Goal: Transaction & Acquisition: Purchase product/service

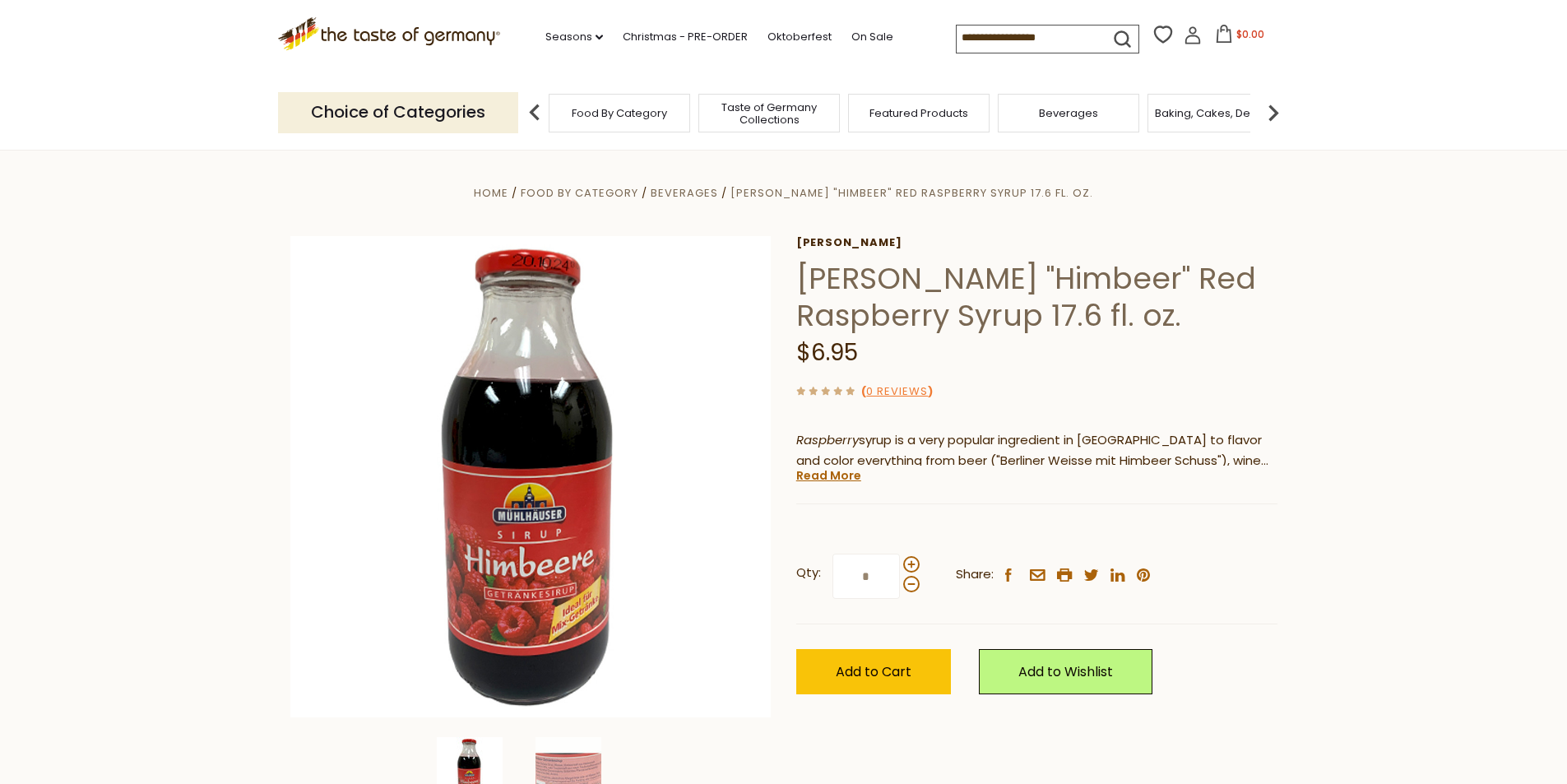
click at [173, 281] on section "Home Food By Category Beverages Muehlhauser "Himbeer" Red Raspberry Syrup 17.6 …" at bounding box center [784, 516] width 1567 height 732
click at [854, 665] on span "Add to Cart" at bounding box center [873, 672] width 75 height 19
click at [991, 32] on input at bounding box center [1027, 36] width 139 height 23
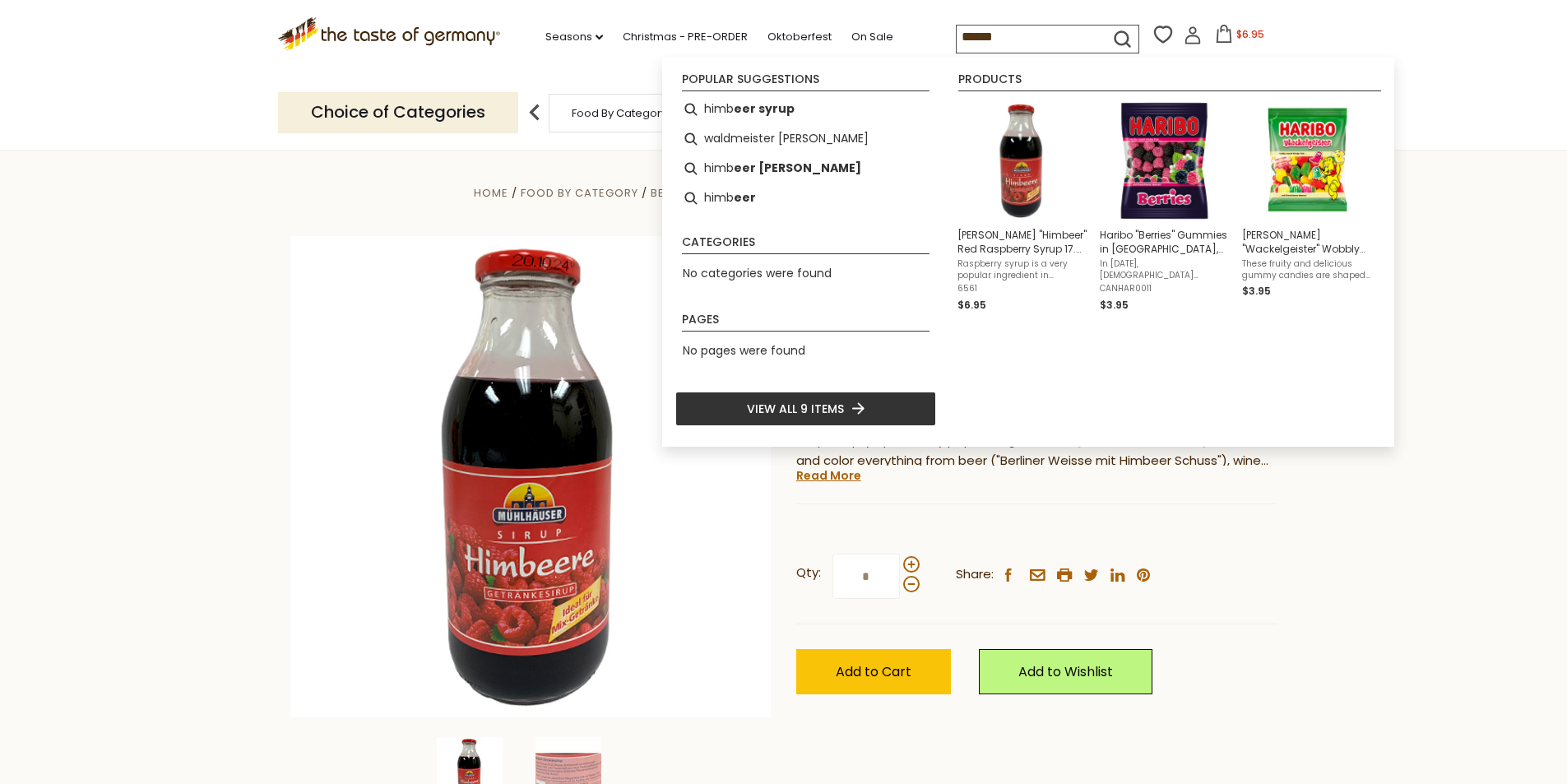
type input "*******"
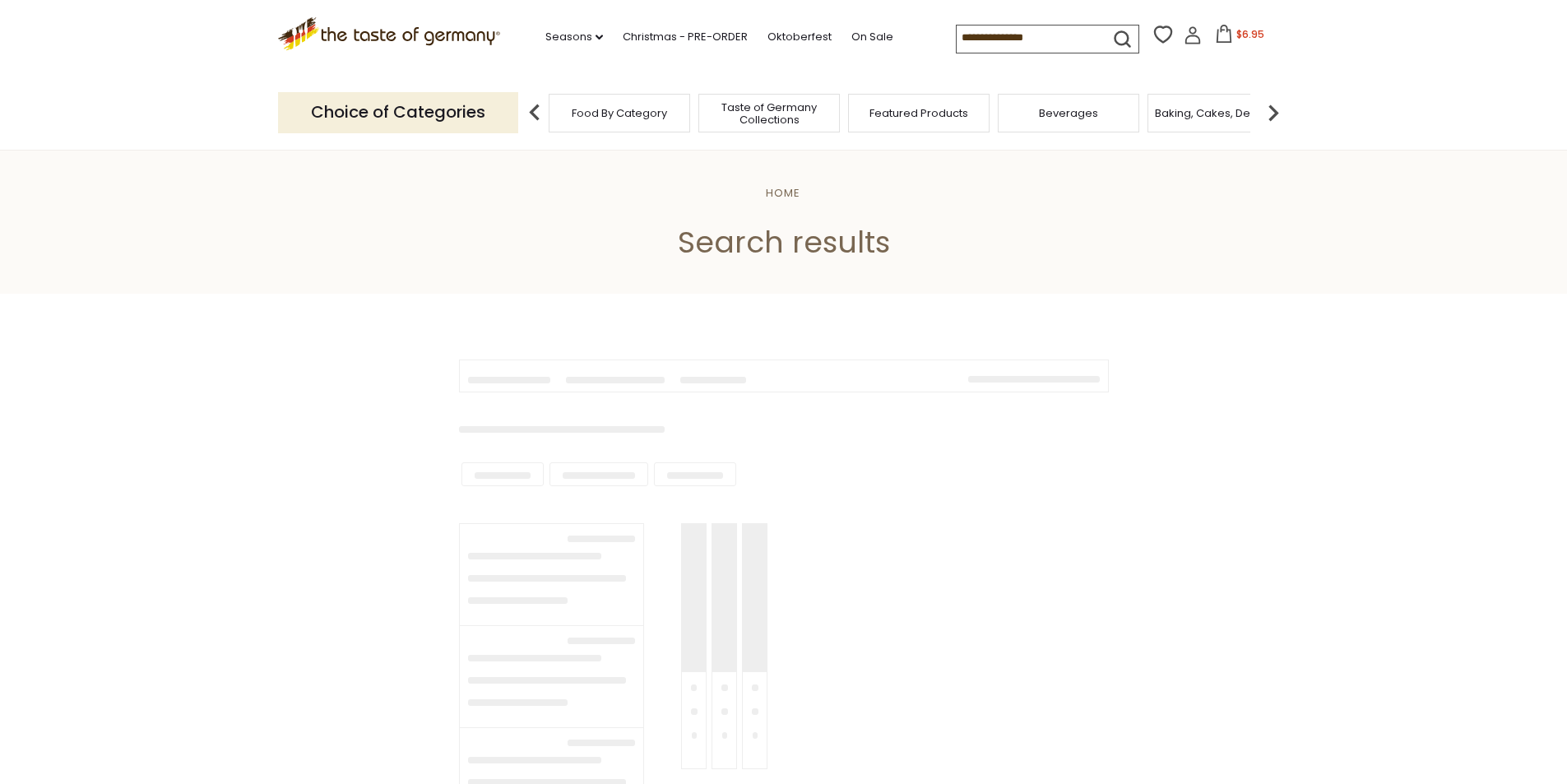
type input "*******"
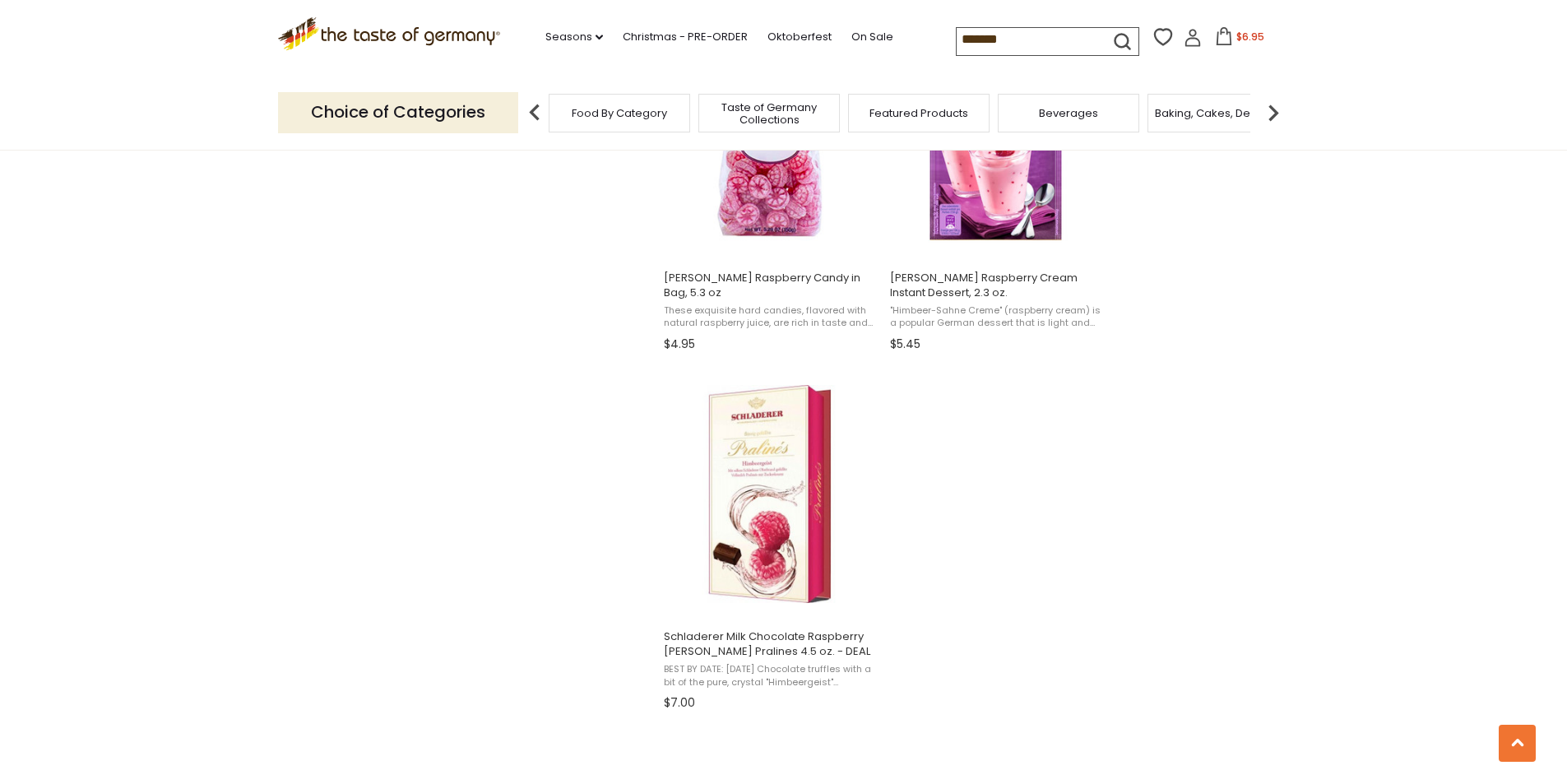
scroll to position [1562, 0]
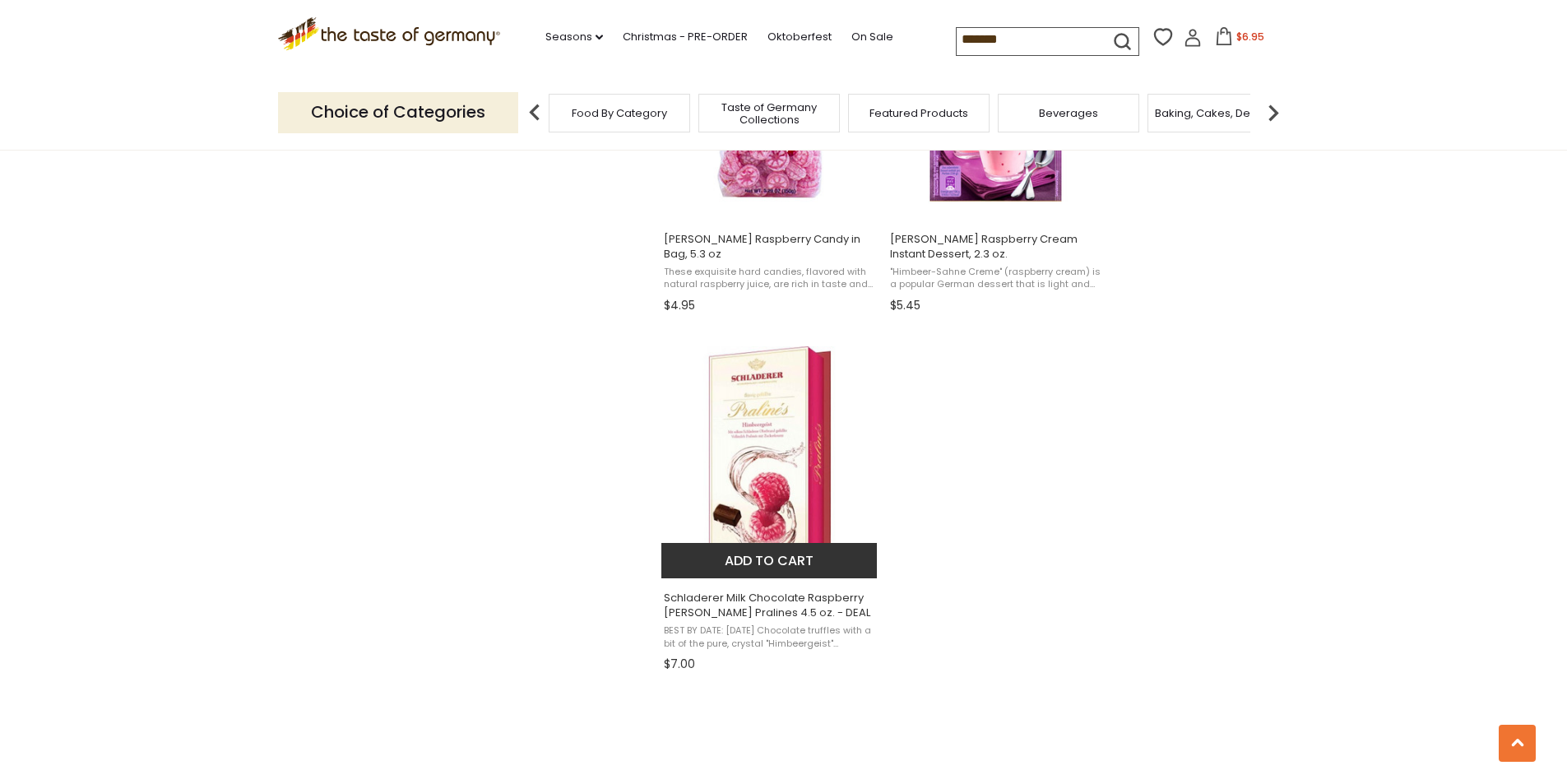
click at [813, 427] on img "Schladerer Milk Chocolate Raspberry Brandy Pralines 4.5 oz. - DEAL" at bounding box center [770, 455] width 218 height 218
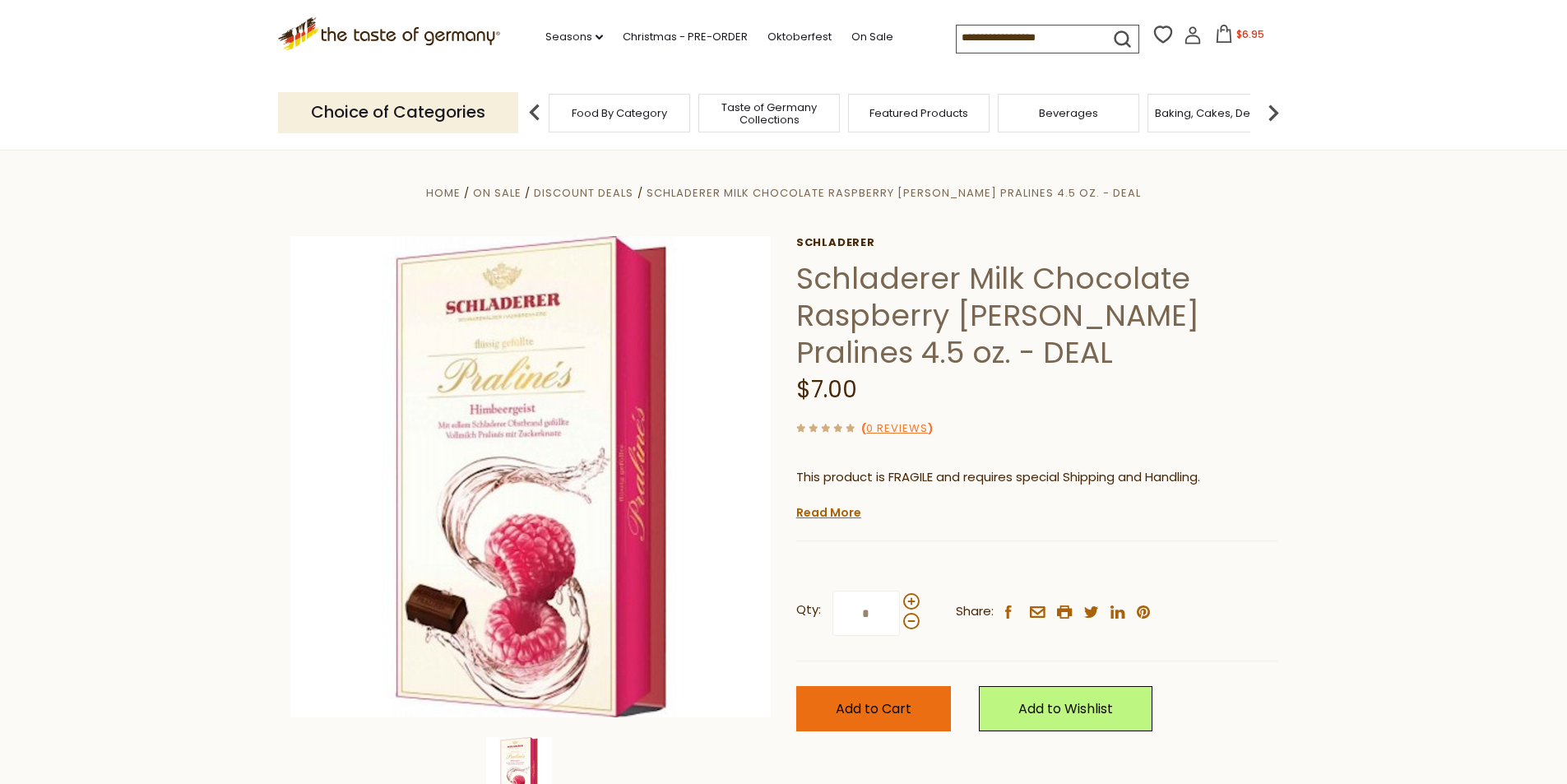
click at [877, 690] on button "Add to Cart" at bounding box center [874, 708] width 154 height 46
click at [641, 40] on link "Christmas - PRE-ORDER" at bounding box center [685, 36] width 125 height 18
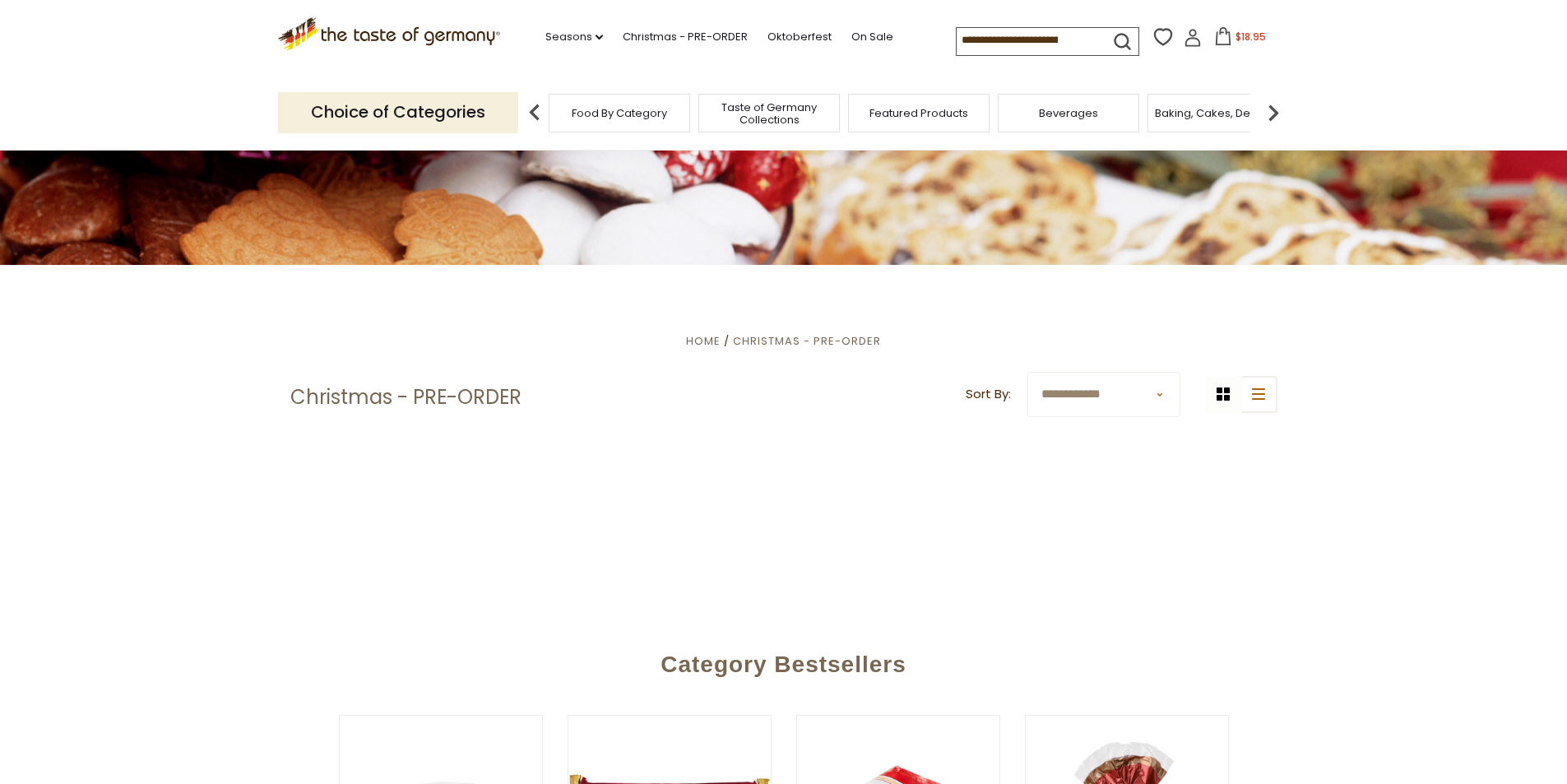
scroll to position [247, 0]
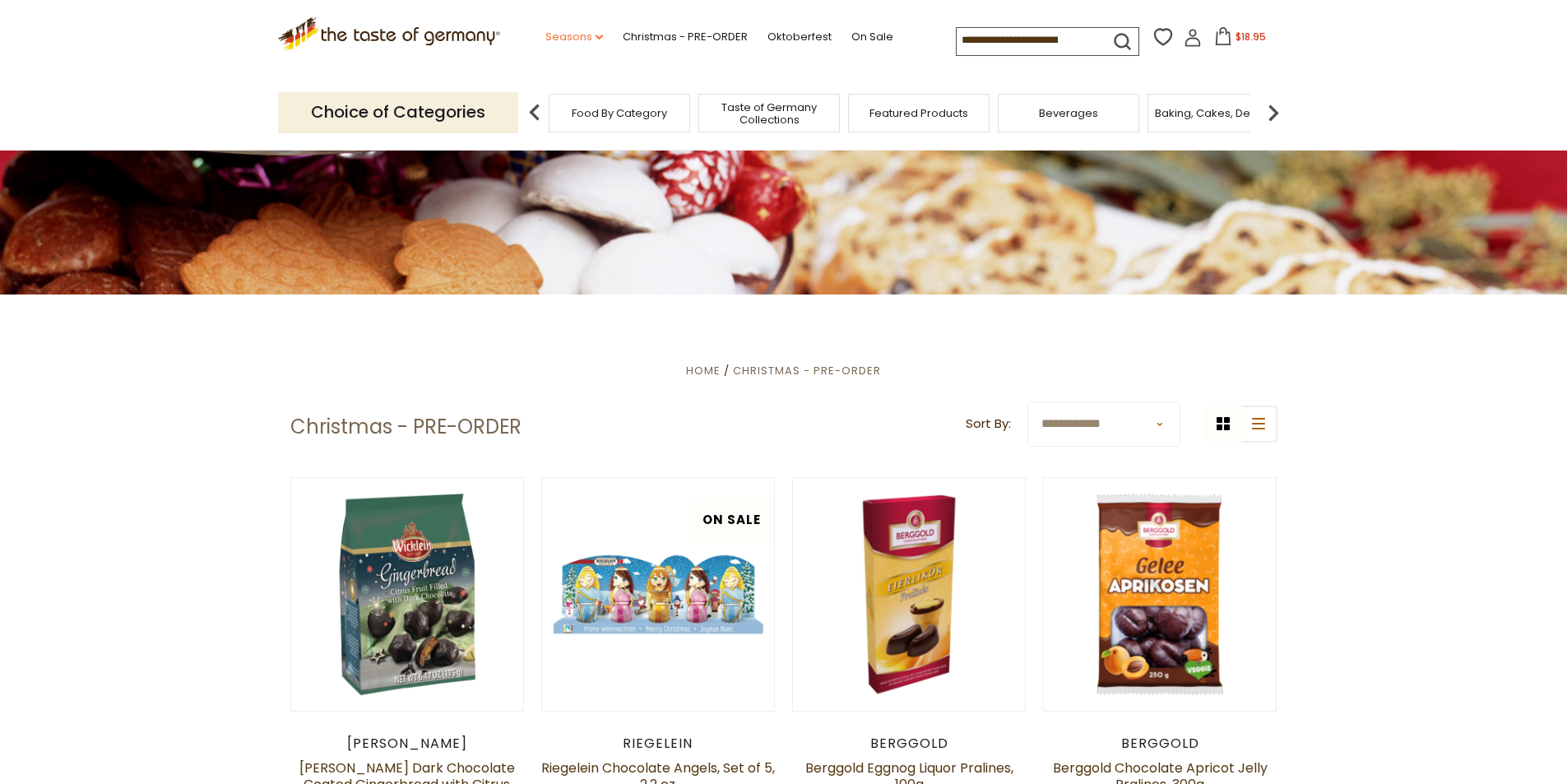
click at [551, 33] on link "Seasons dropdown_arrow" at bounding box center [574, 36] width 58 height 18
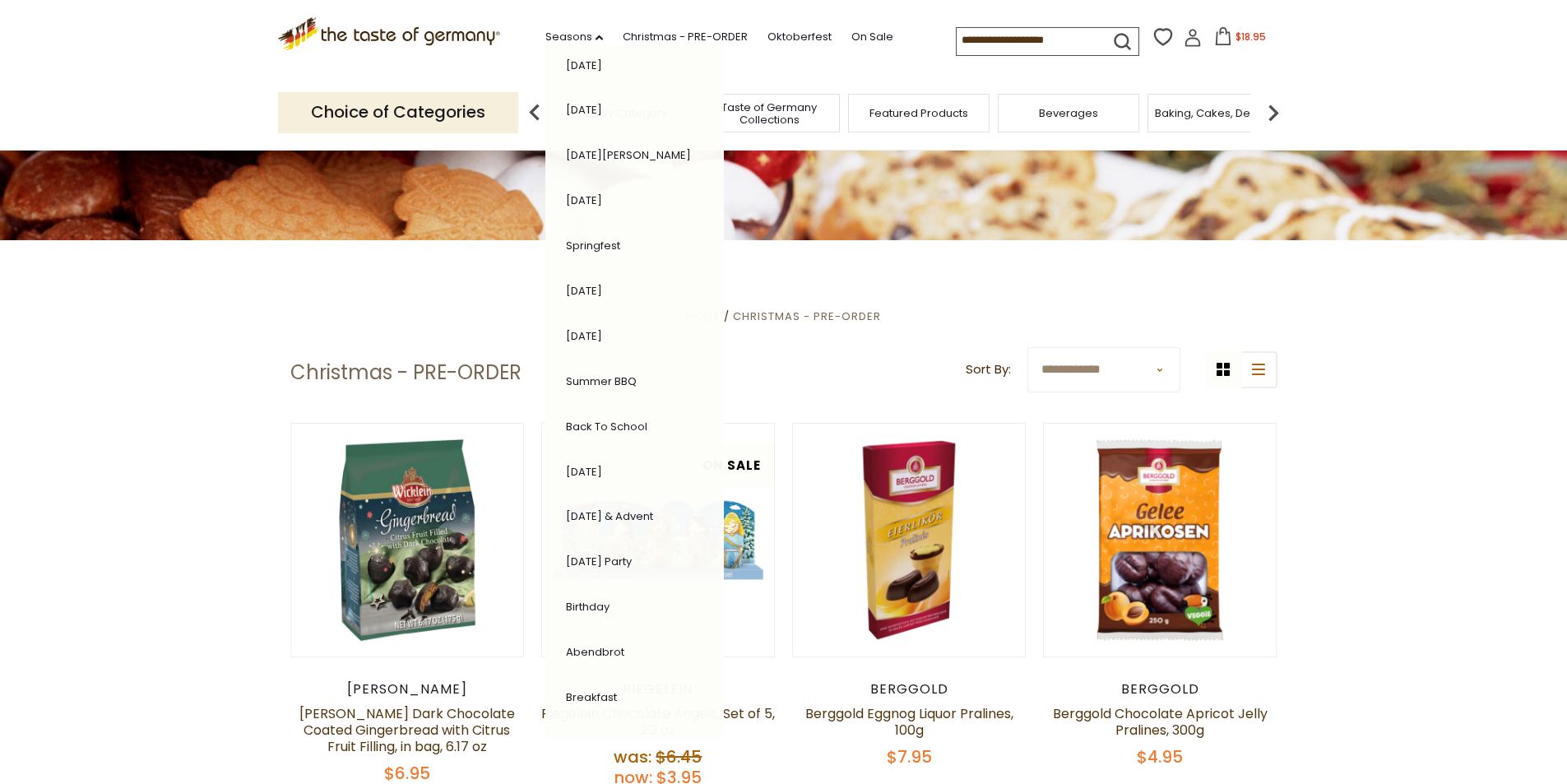
scroll to position [329, 0]
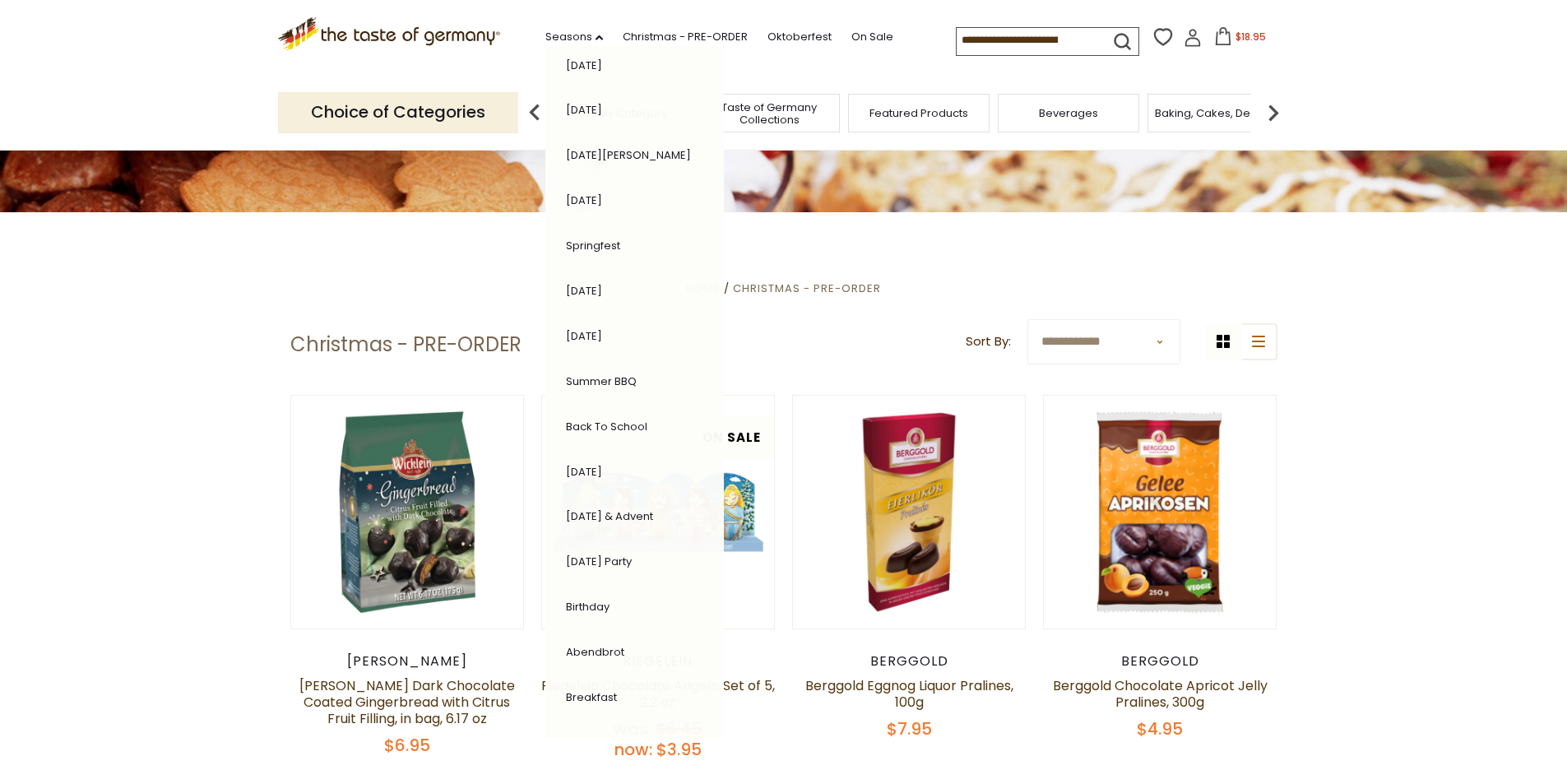
click at [587, 470] on link "[DATE]" at bounding box center [584, 471] width 36 height 16
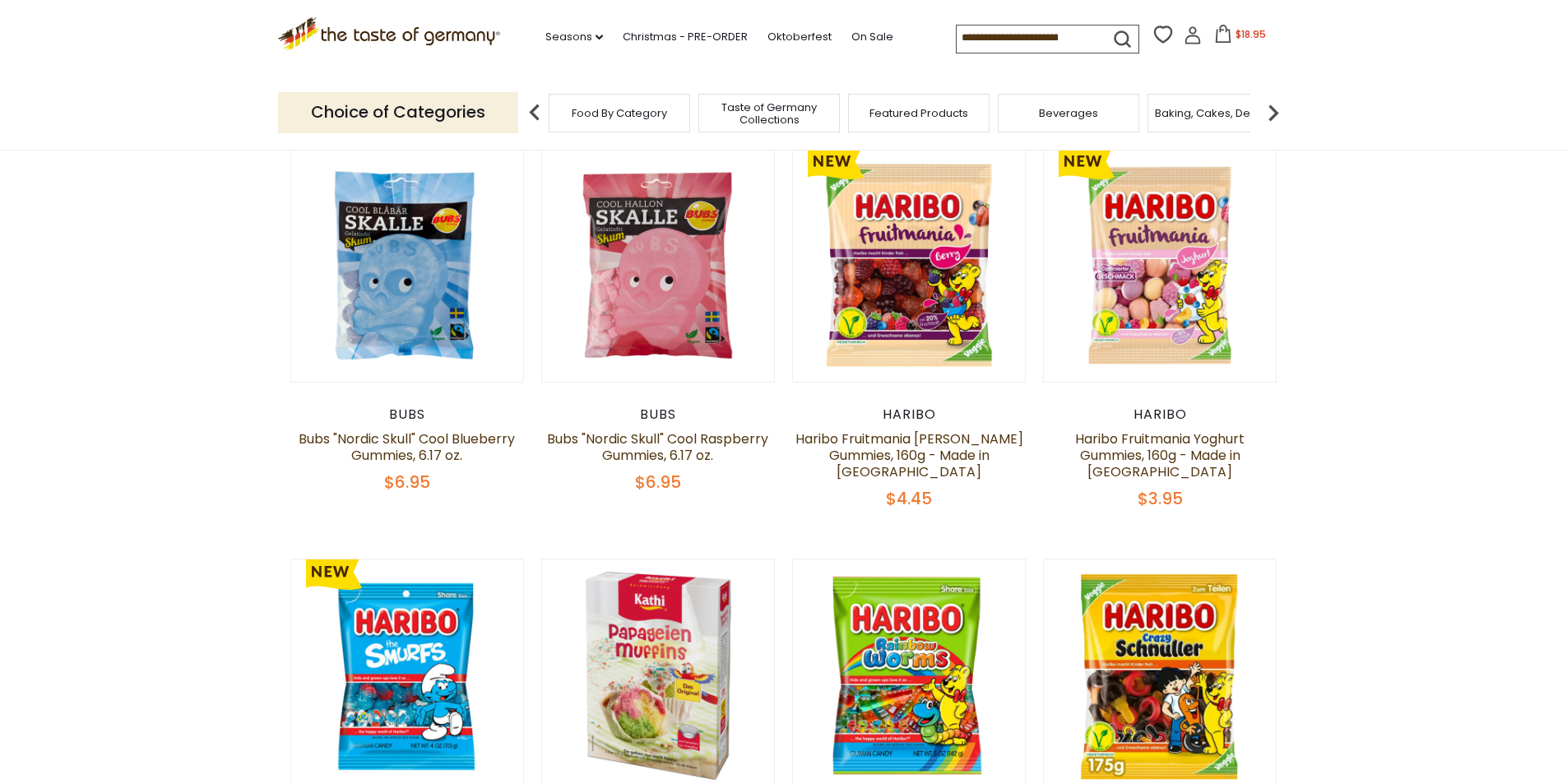
scroll to position [572, 0]
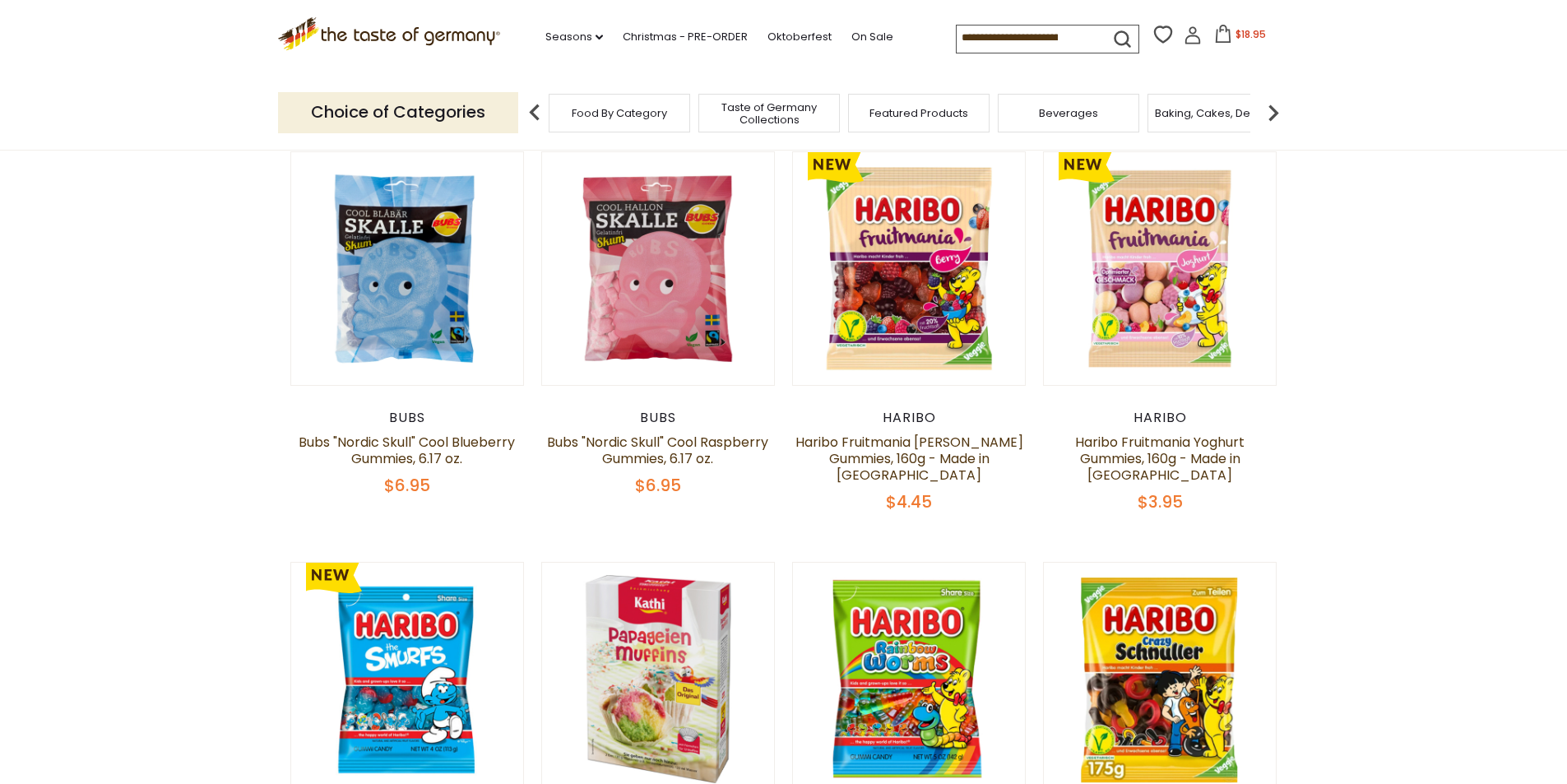
click at [1236, 32] on span "$18.95" at bounding box center [1251, 33] width 31 height 14
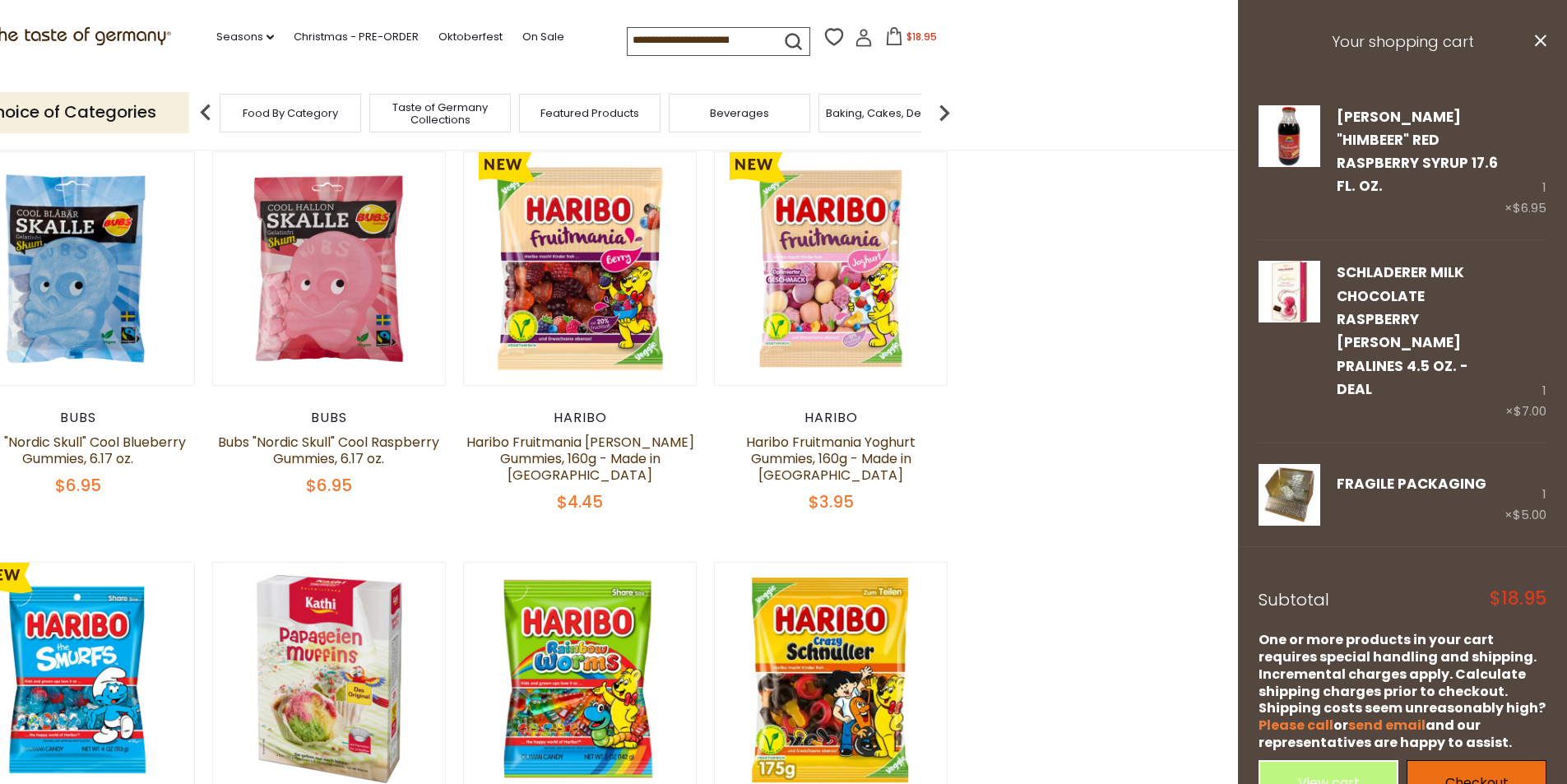
click at [1446, 760] on link "Checkout" at bounding box center [1477, 782] width 139 height 46
